Goal: Transaction & Acquisition: Purchase product/service

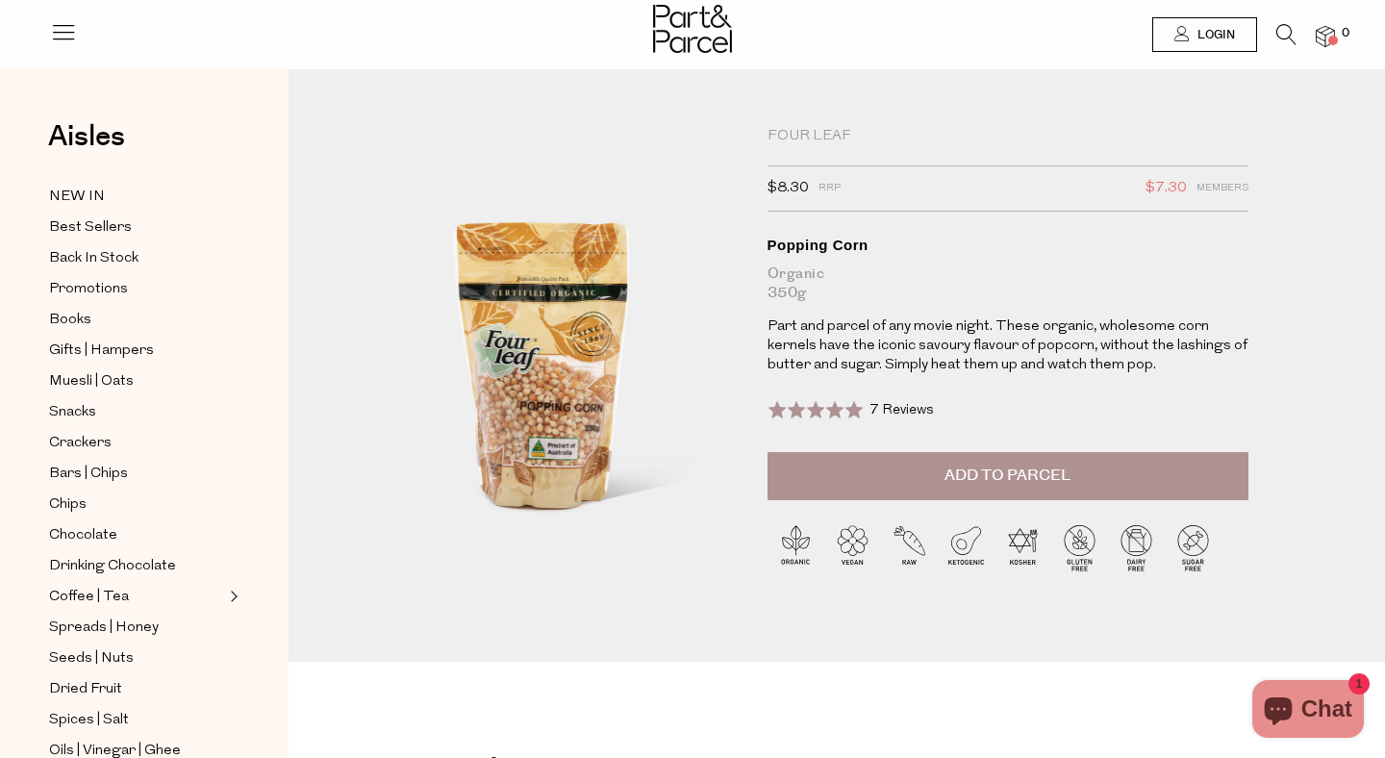
click at [1037, 484] on span "Add to Parcel" at bounding box center [1007, 476] width 126 height 22
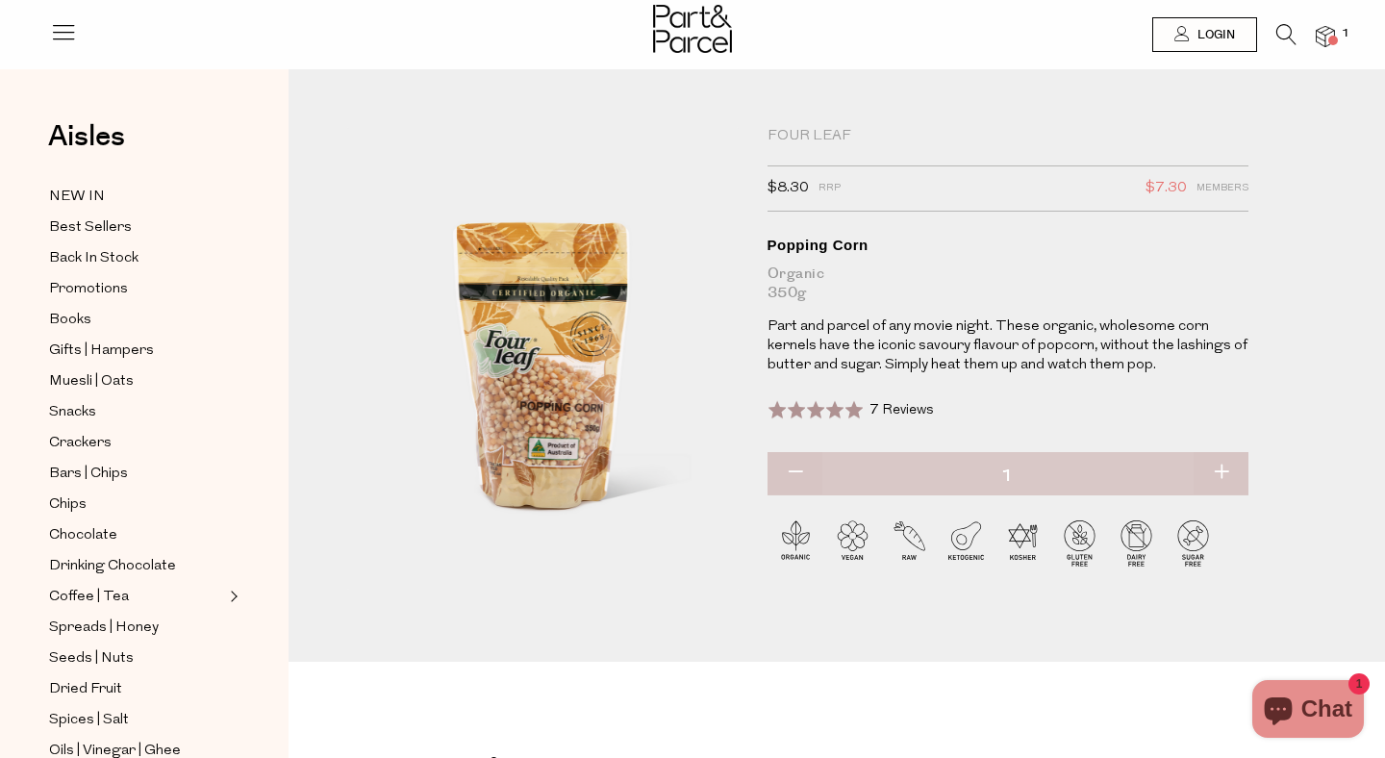
click at [1284, 31] on icon at bounding box center [1286, 34] width 20 height 21
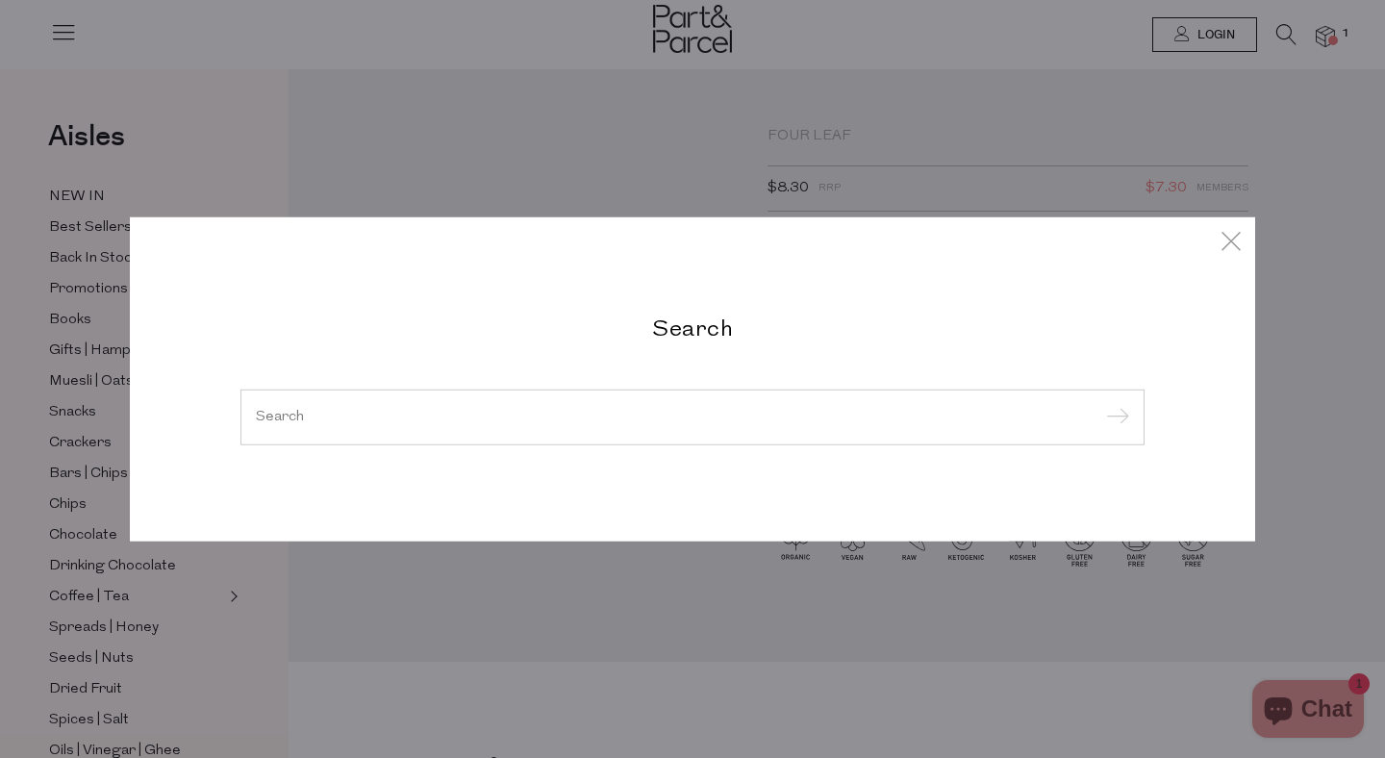
click at [717, 422] on input "search" at bounding box center [692, 417] width 873 height 14
click at [308, 415] on input "search" at bounding box center [692, 417] width 873 height 14
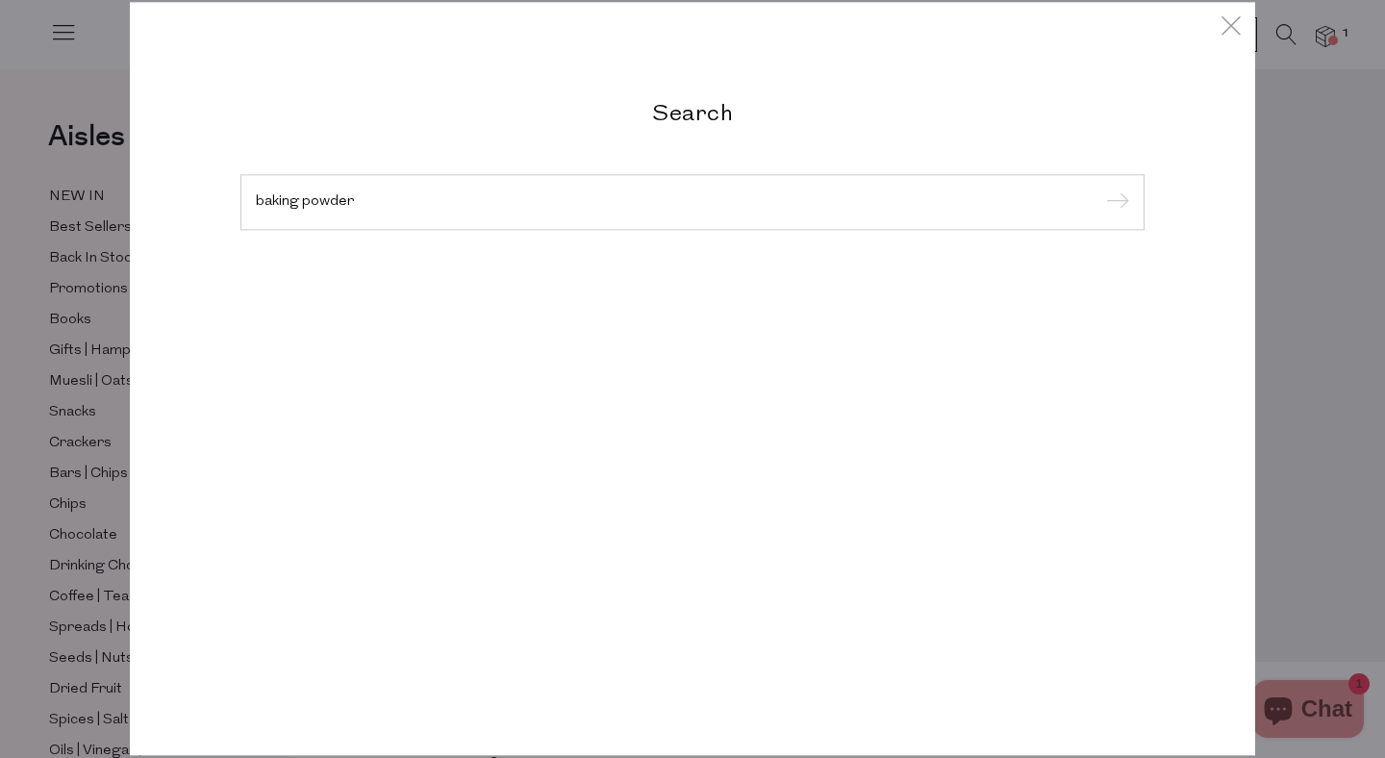
type input "baking powder"
click at [1100, 189] on input "submit" at bounding box center [1114, 203] width 29 height 29
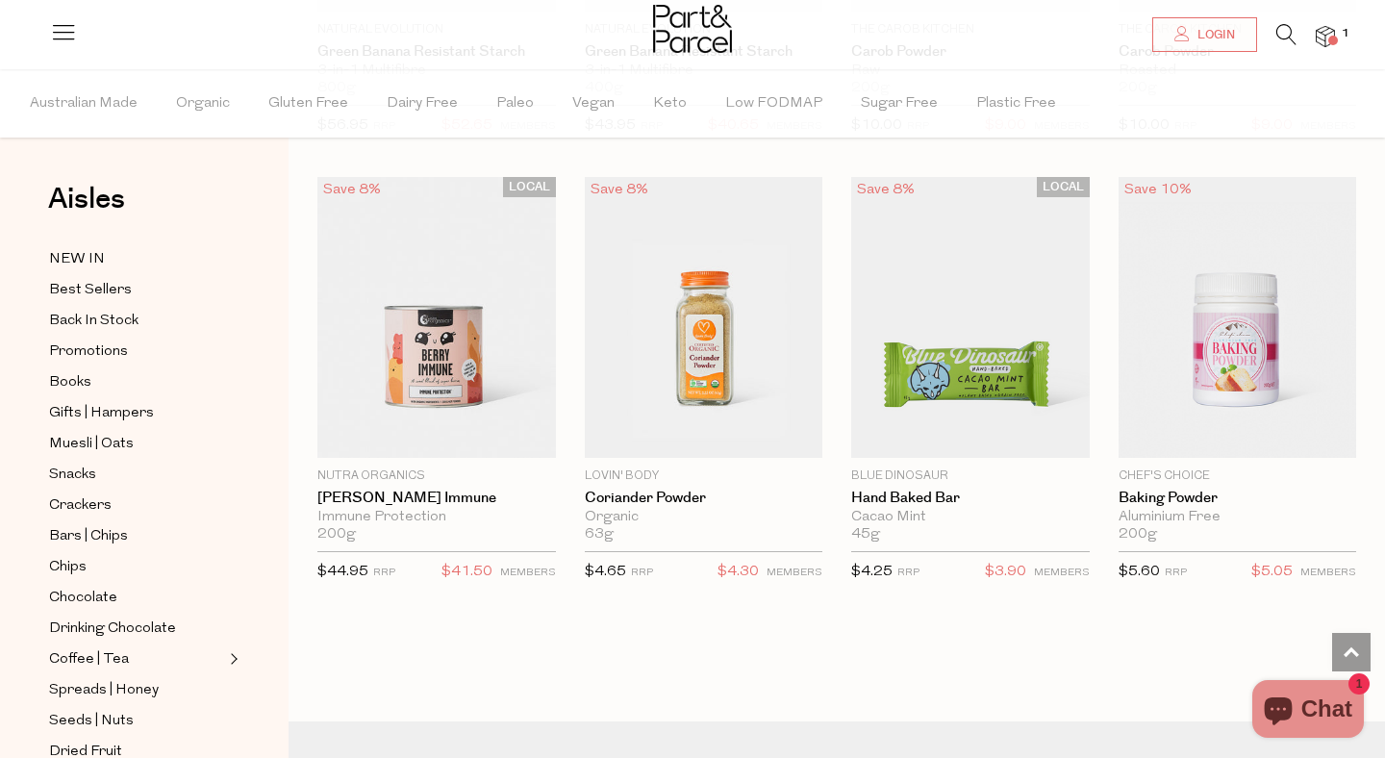
scroll to position [1386, 0]
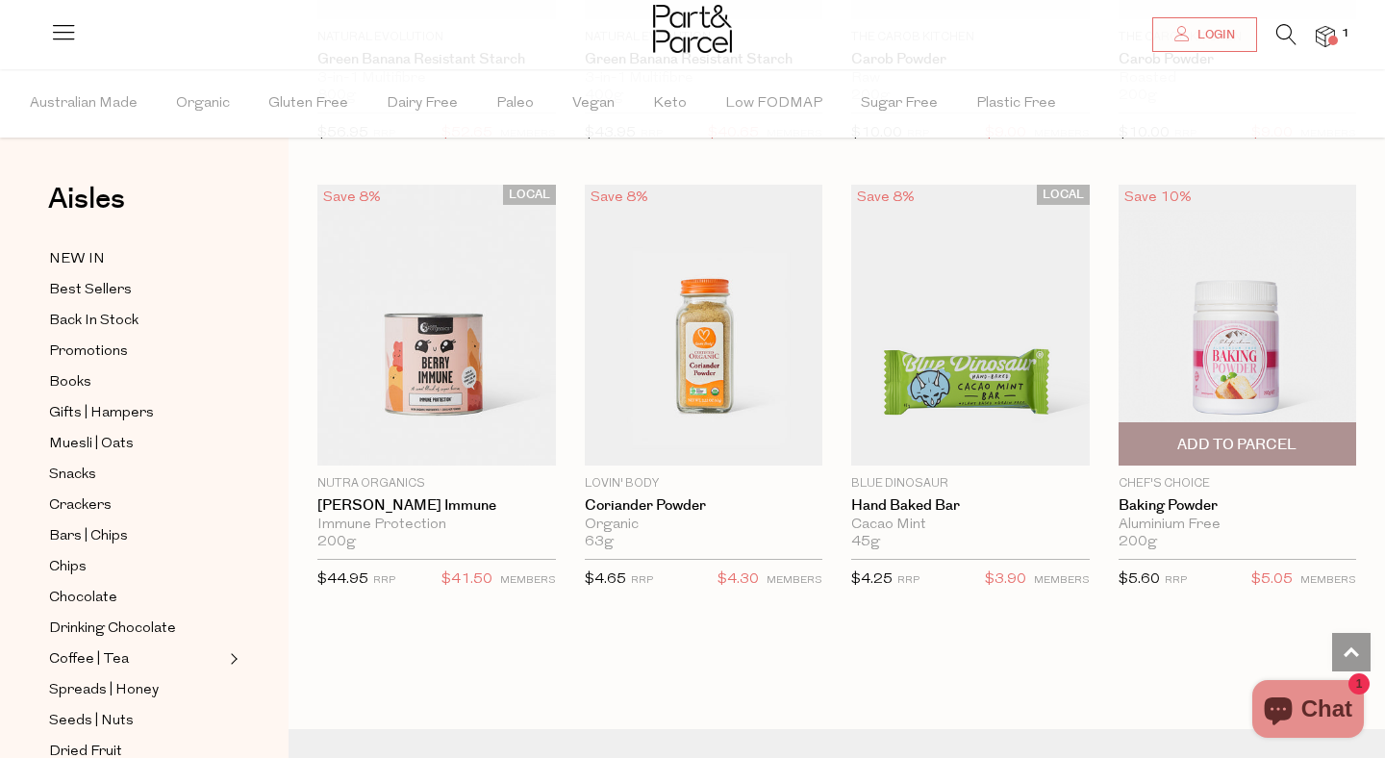
click at [1263, 451] on span "Add To Parcel" at bounding box center [1236, 445] width 119 height 20
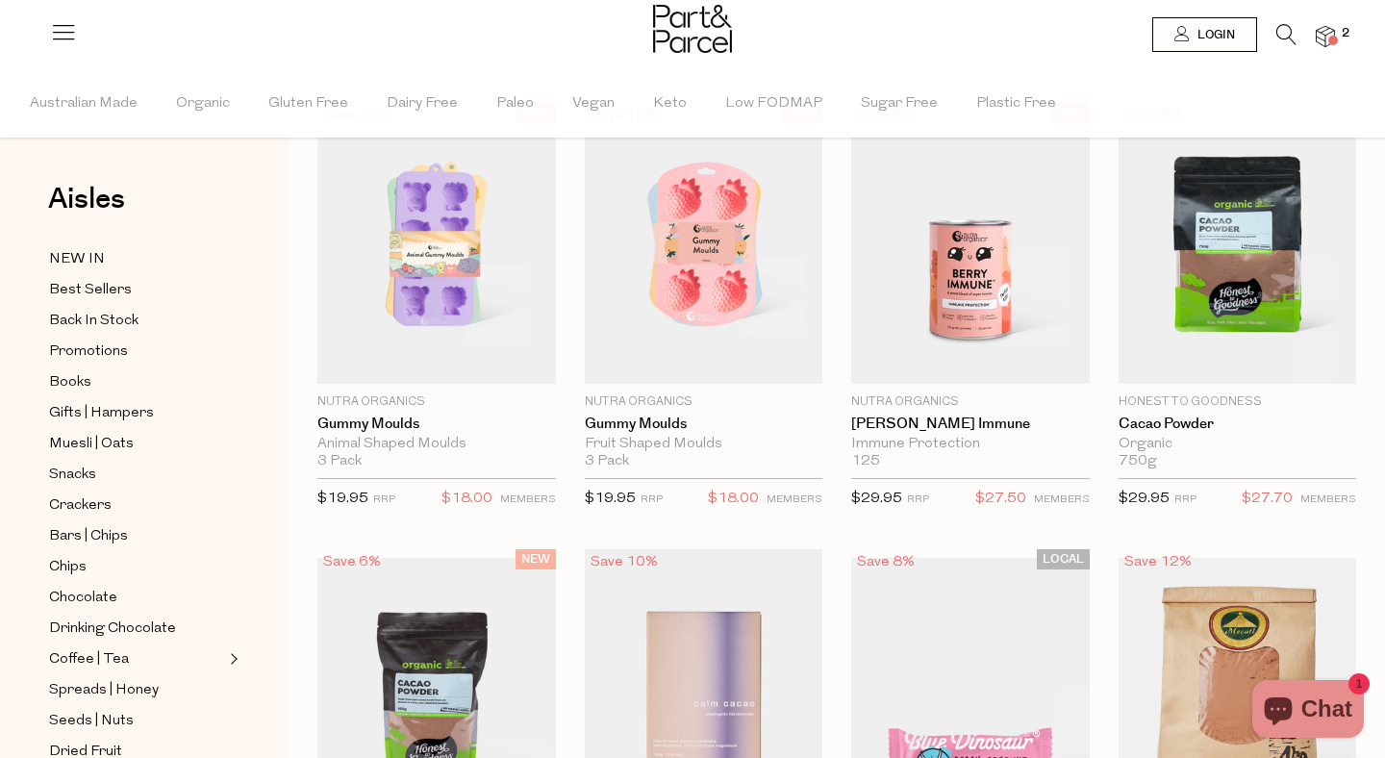
scroll to position [0, 0]
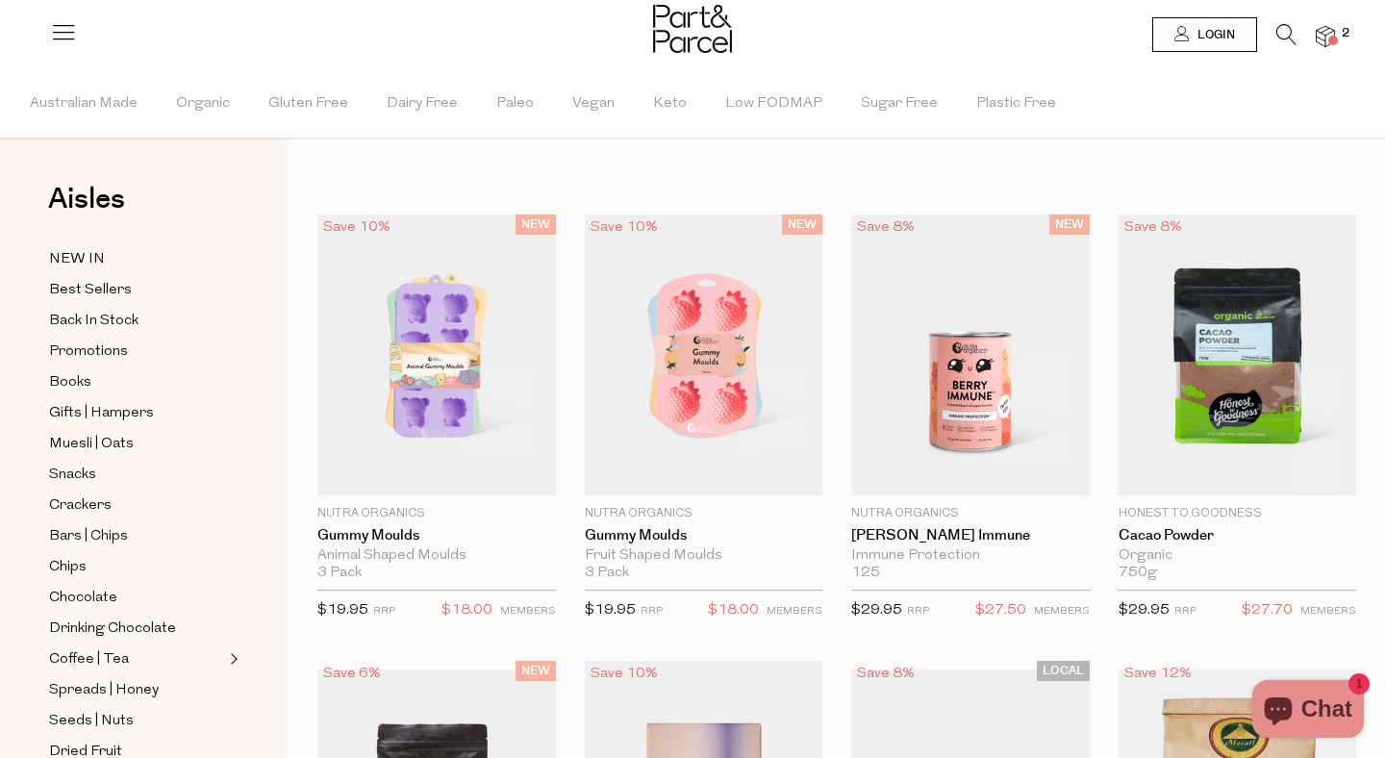
click at [1281, 38] on icon at bounding box center [1286, 34] width 20 height 21
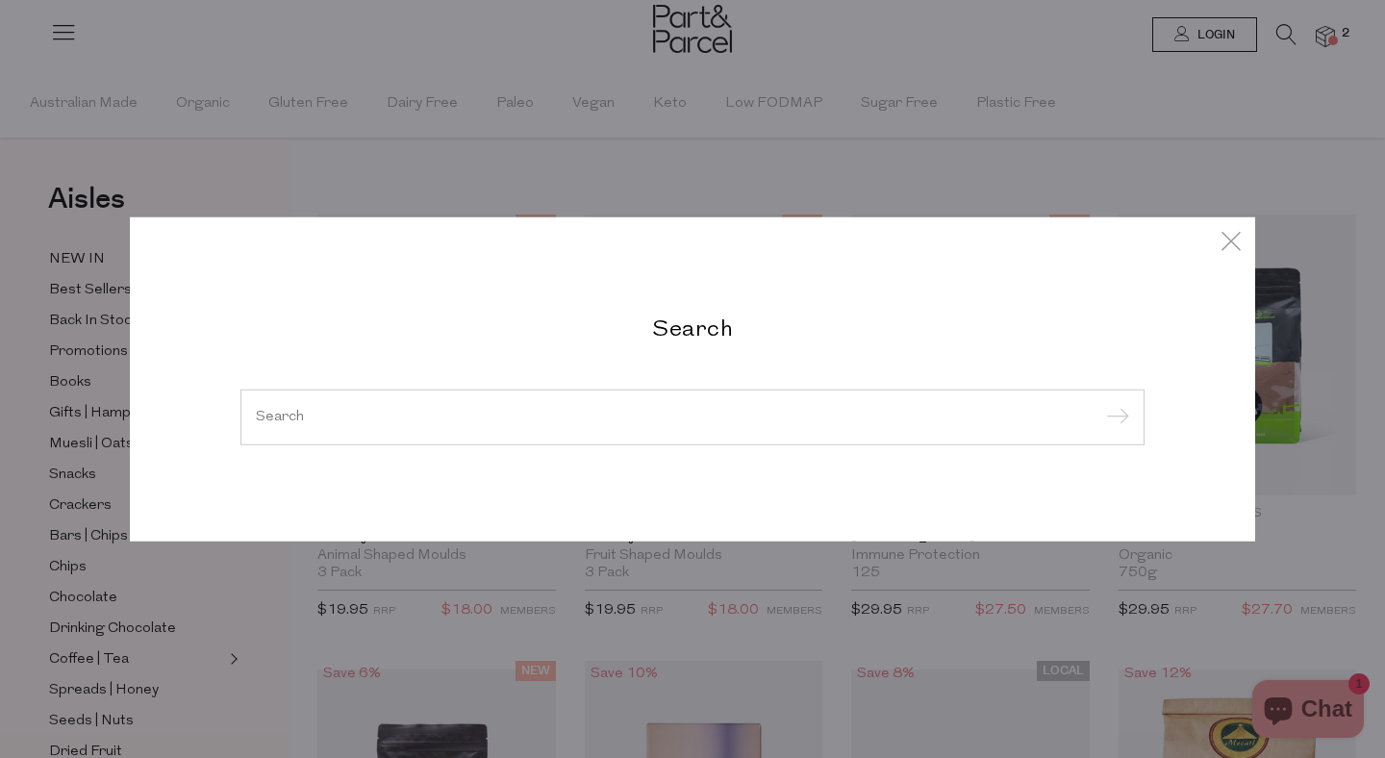
click at [671, 409] on div at bounding box center [692, 418] width 904 height 56
click at [285, 417] on input "search" at bounding box center [692, 417] width 873 height 14
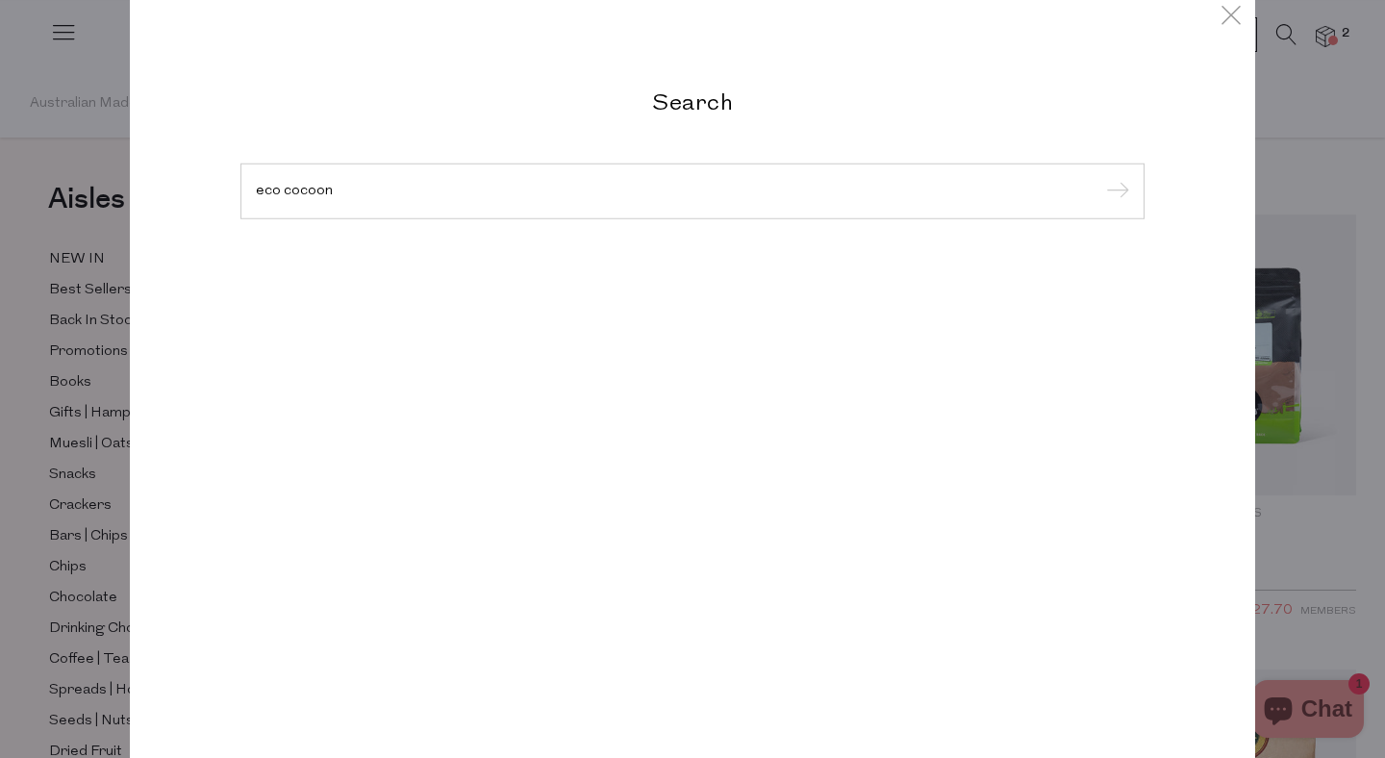
type input "eco cocoon"
click at [1100, 178] on input "submit" at bounding box center [1114, 192] width 29 height 29
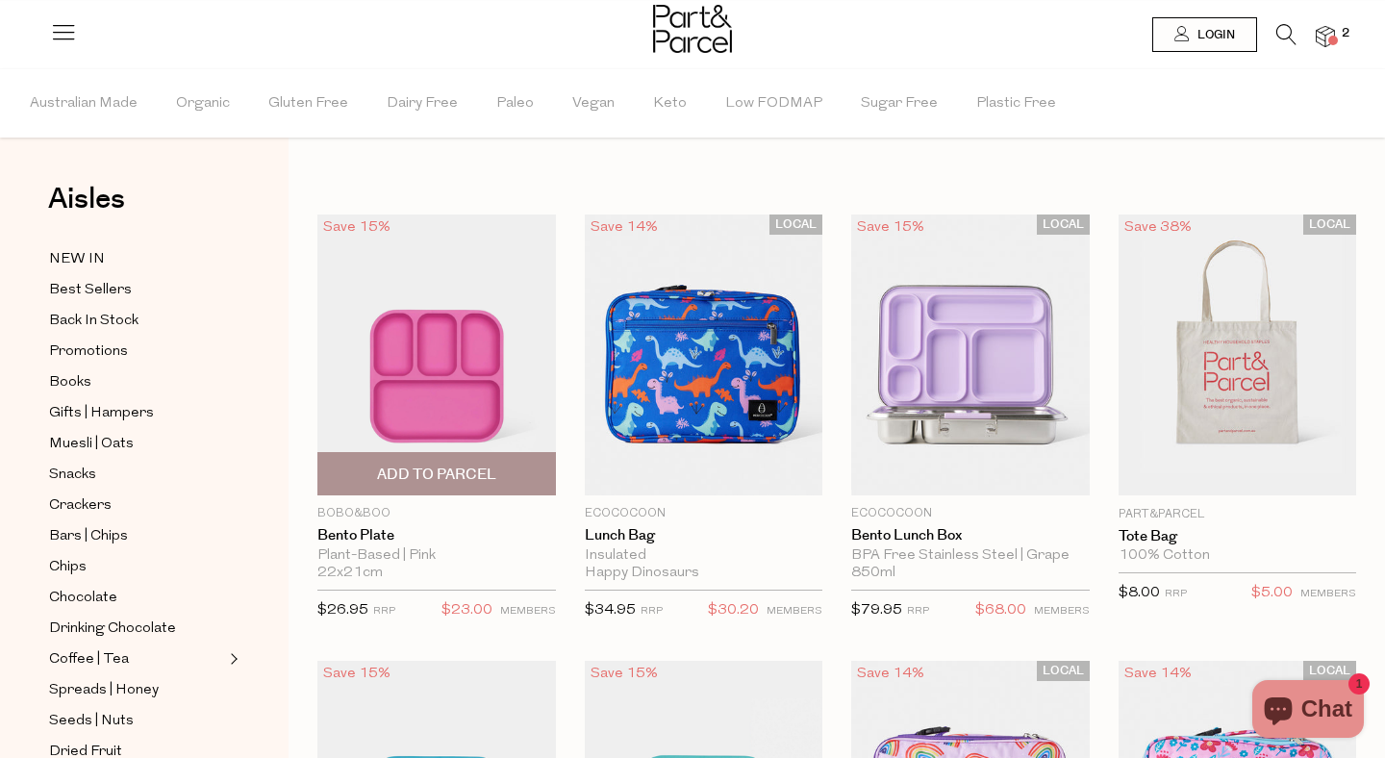
scroll to position [8, 0]
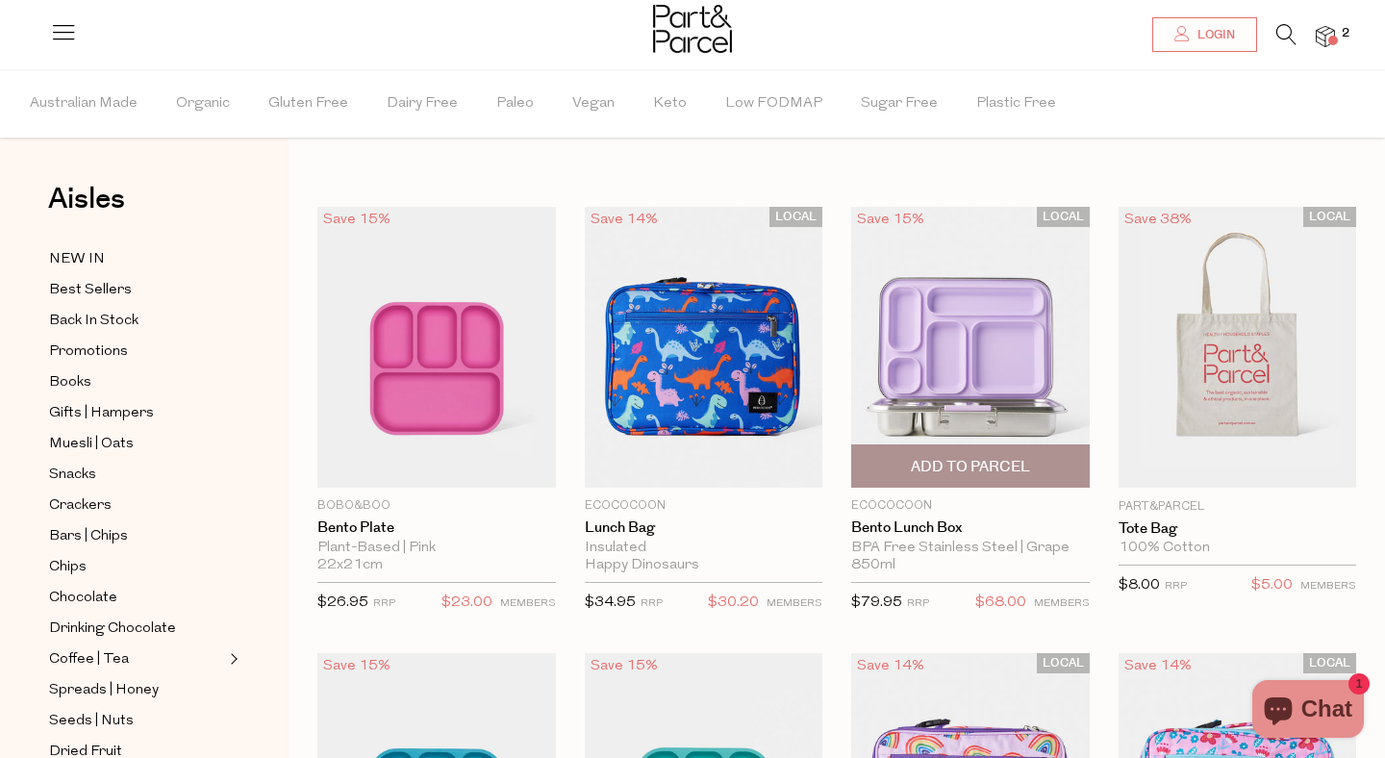
click at [924, 326] on img at bounding box center [970, 347] width 239 height 281
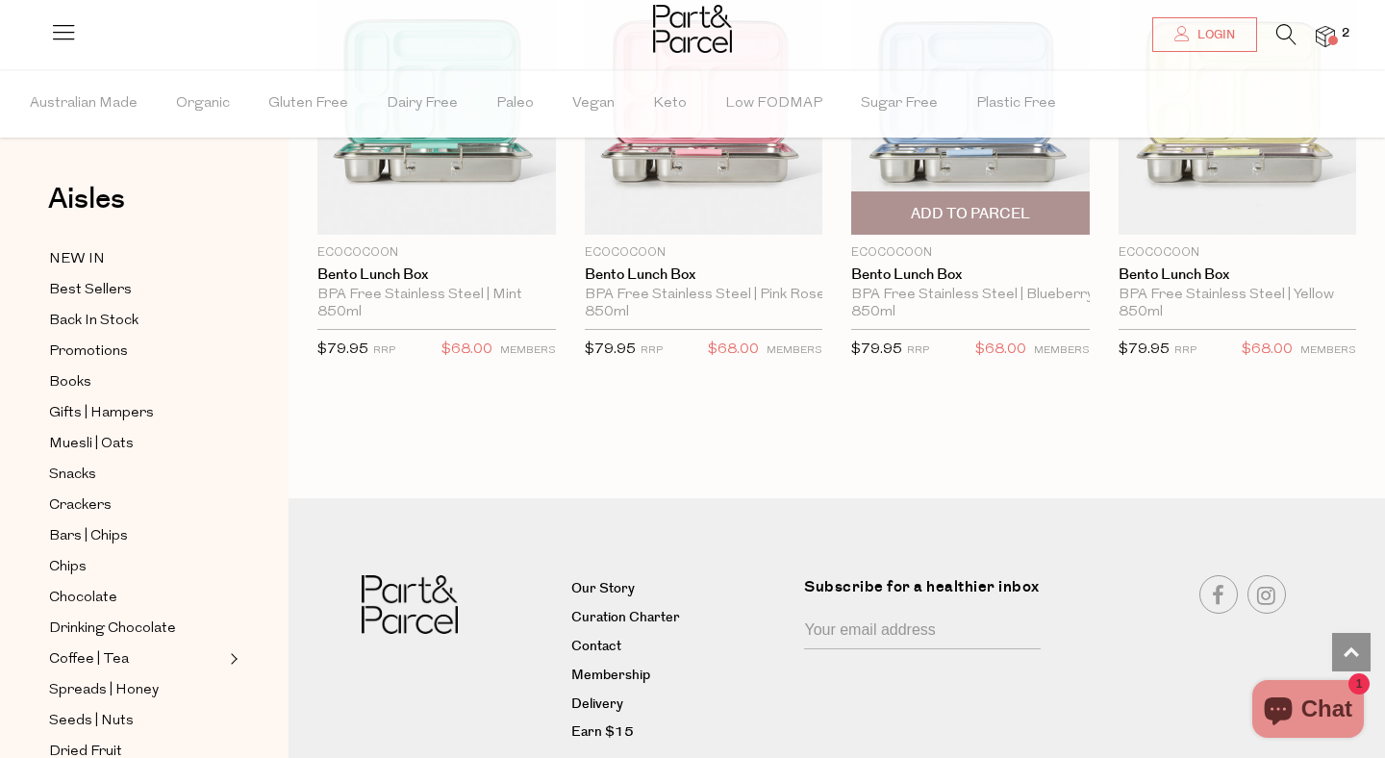
scroll to position [1156, 0]
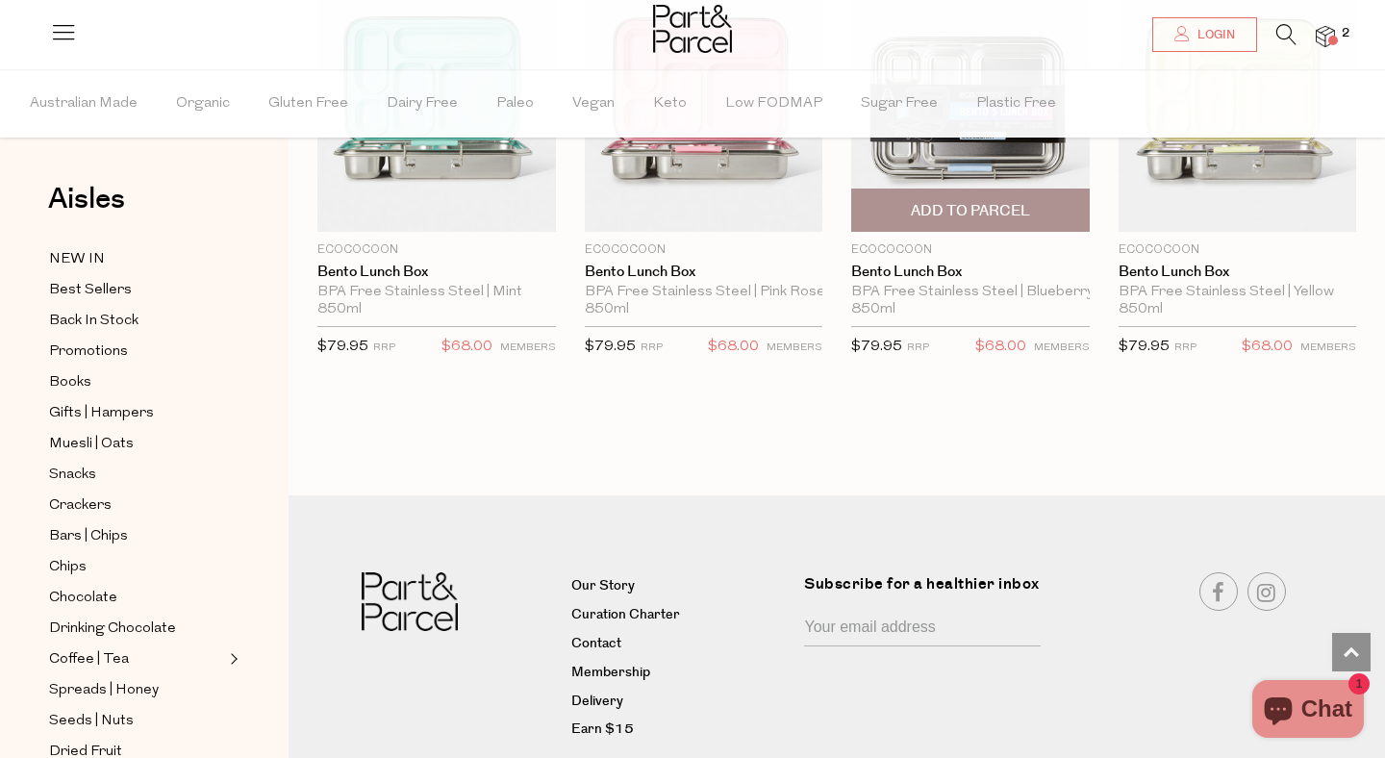
click at [915, 211] on span "Add To Parcel" at bounding box center [970, 211] width 119 height 20
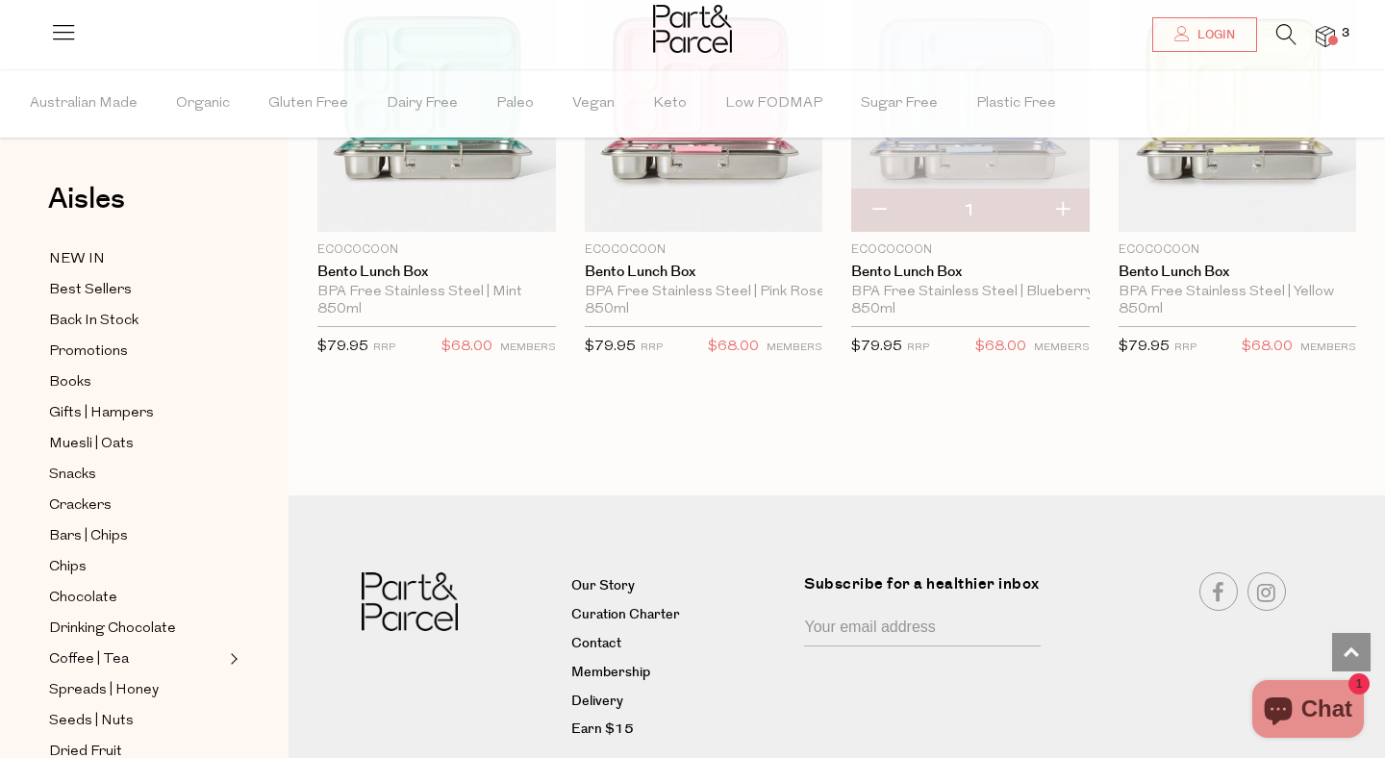
click at [1319, 34] on img at bounding box center [1325, 37] width 19 height 22
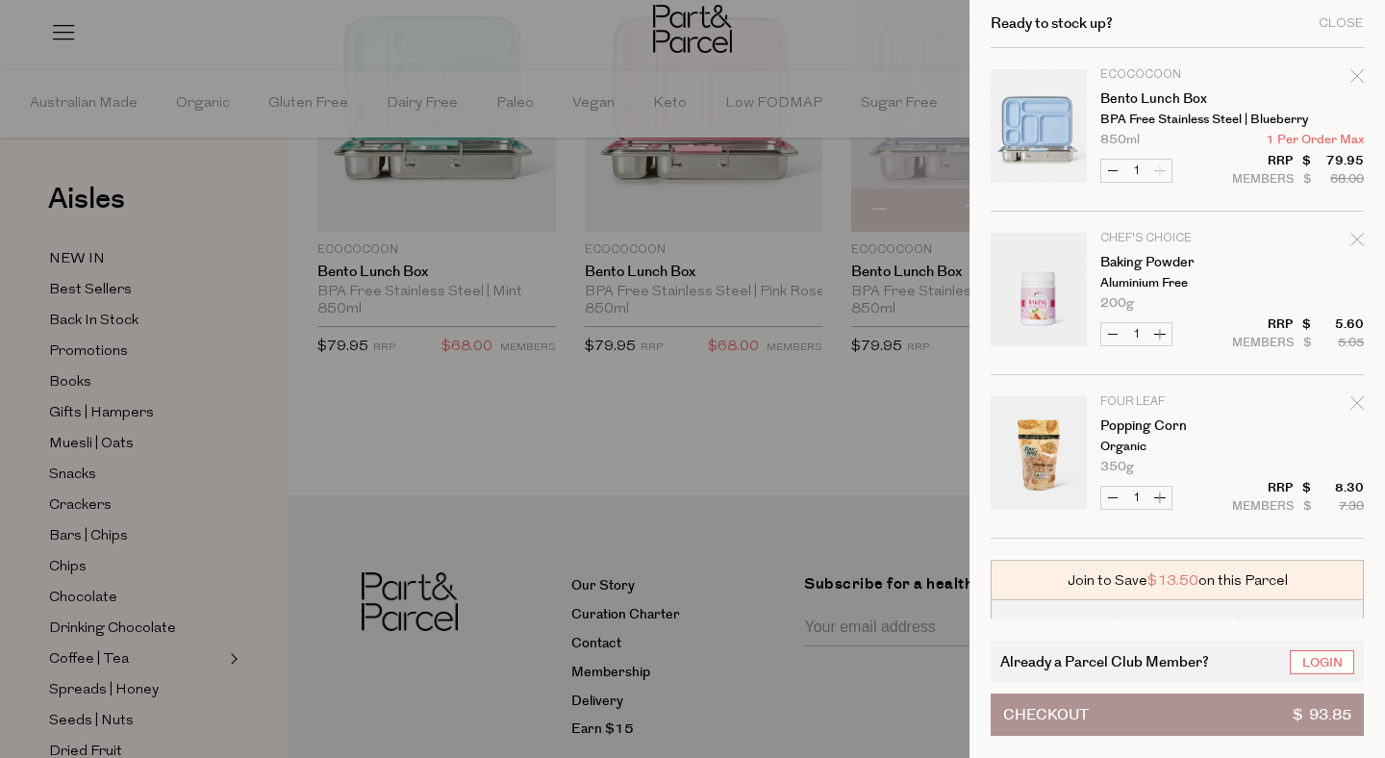
click at [858, 448] on div at bounding box center [692, 379] width 1385 height 758
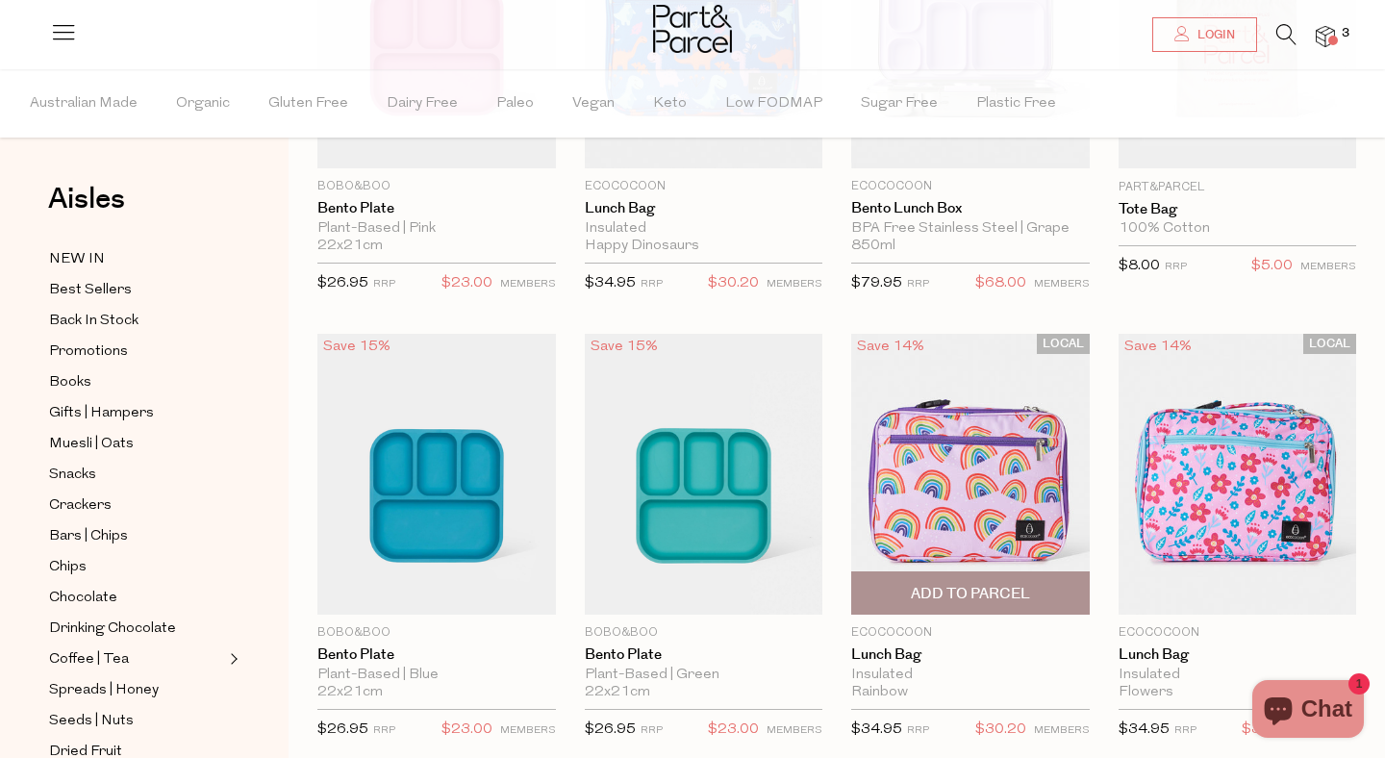
scroll to position [0, 0]
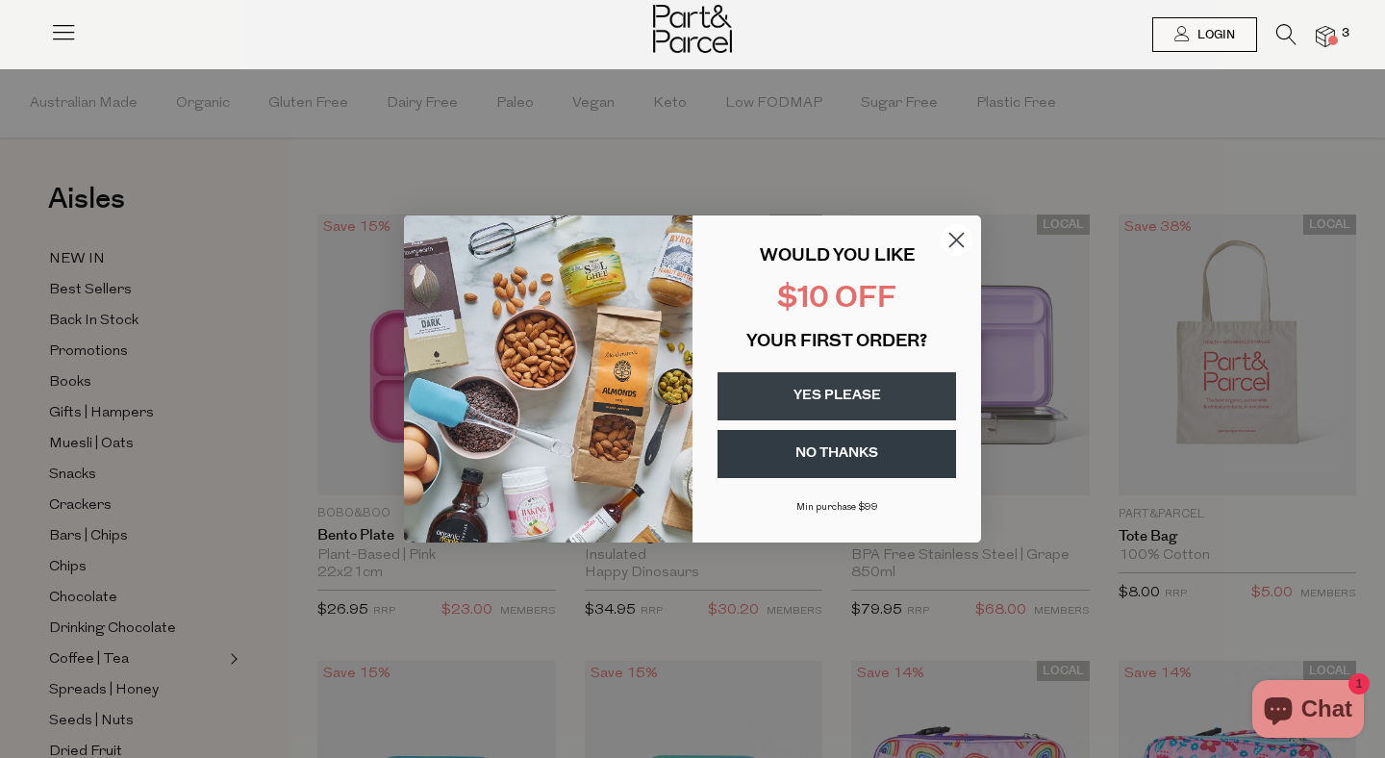
click at [833, 390] on button "YES PLEASE" at bounding box center [836, 396] width 239 height 48
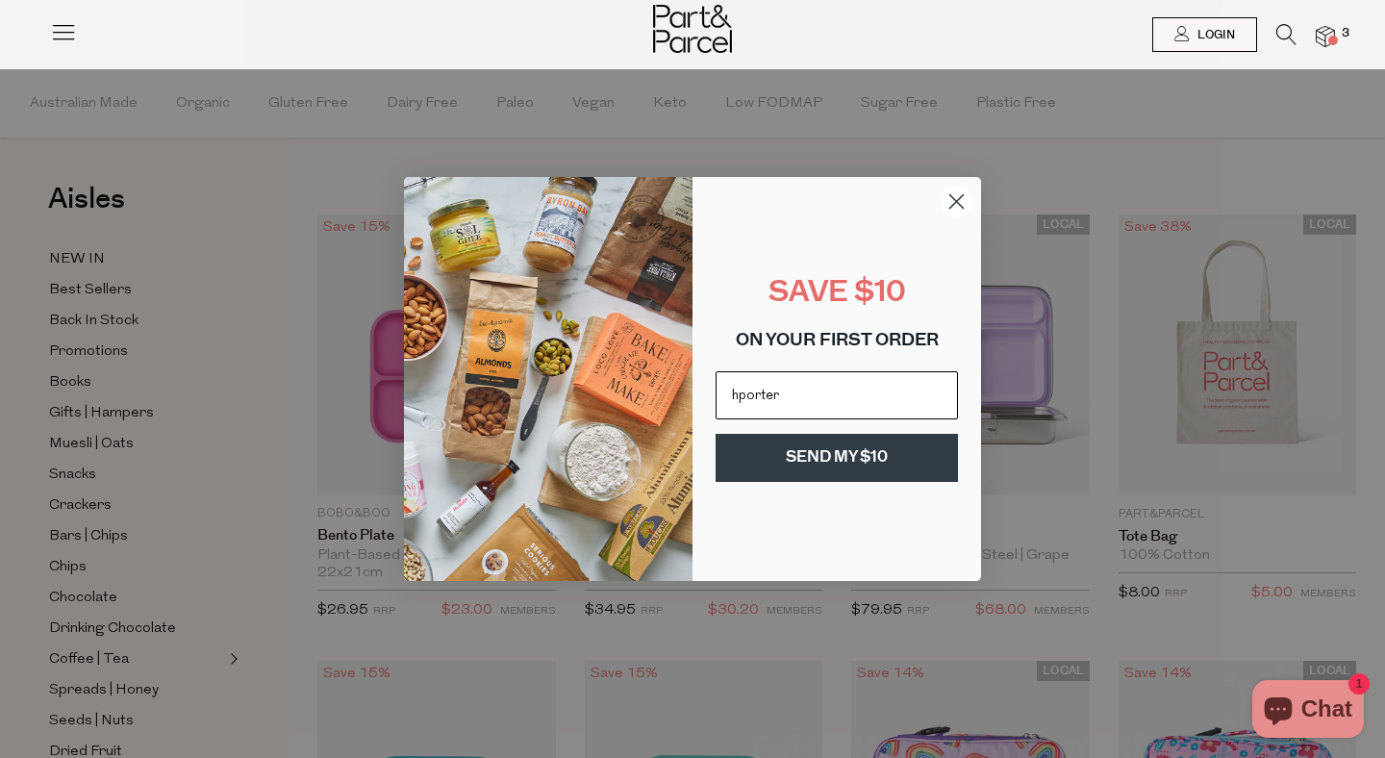
type input "[EMAIL_ADDRESS][DOMAIN_NAME]"
click at [910, 451] on button "SEND MY $10" at bounding box center [837, 458] width 242 height 48
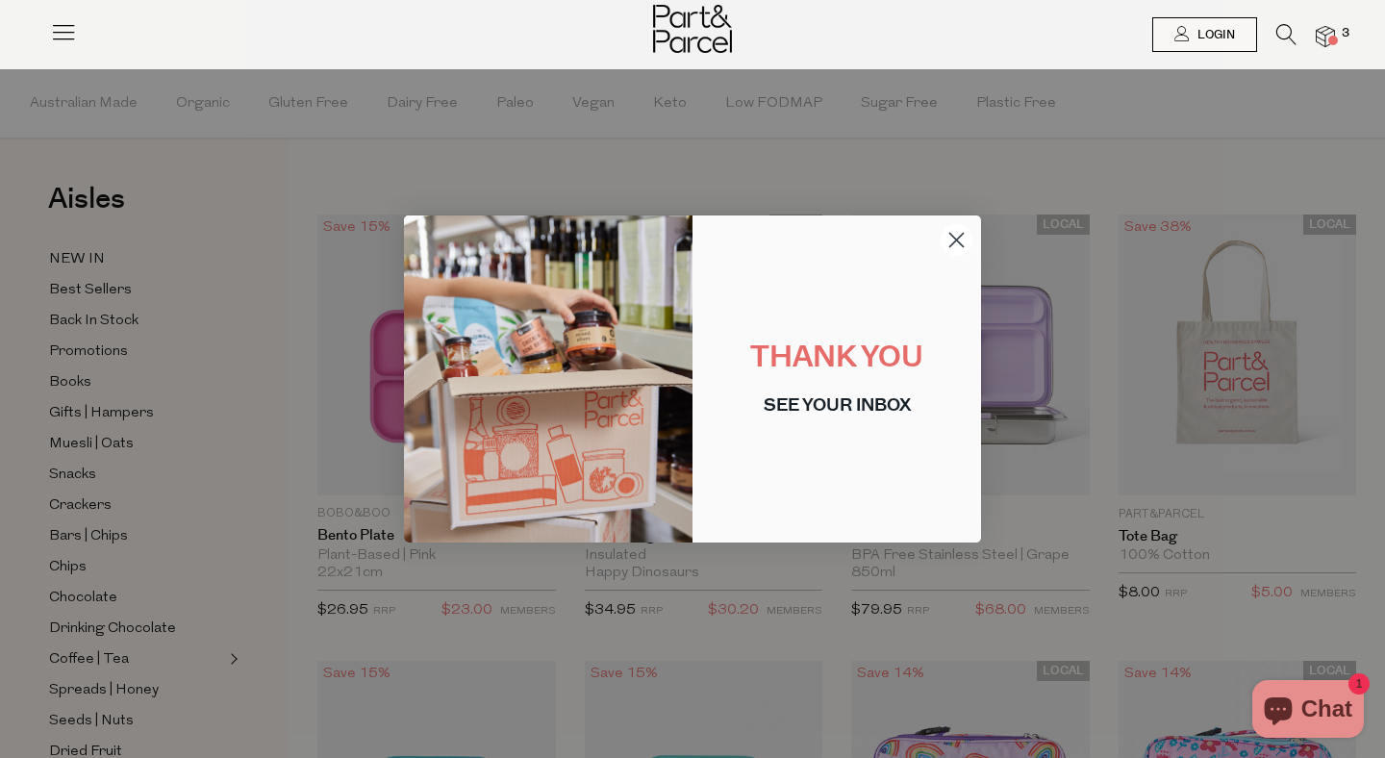
click at [952, 237] on icon "Close dialog" at bounding box center [956, 240] width 13 height 13
